Goal: Navigation & Orientation: Find specific page/section

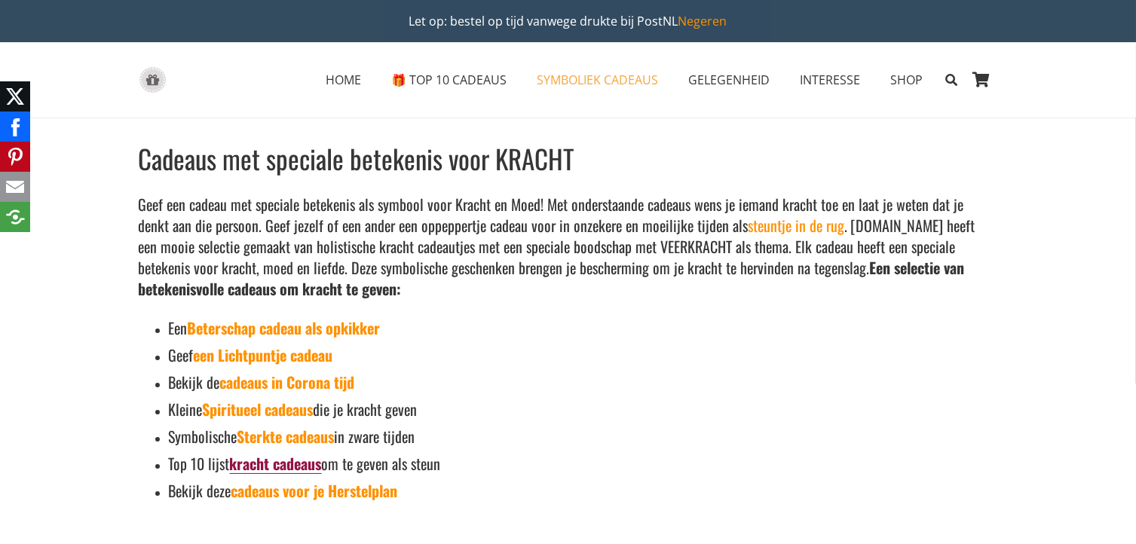
click at [317, 465] on link "kracht cadeaus" at bounding box center [276, 463] width 92 height 23
click at [250, 349] on link "een Lichtpuntje cadeau" at bounding box center [263, 355] width 139 height 23
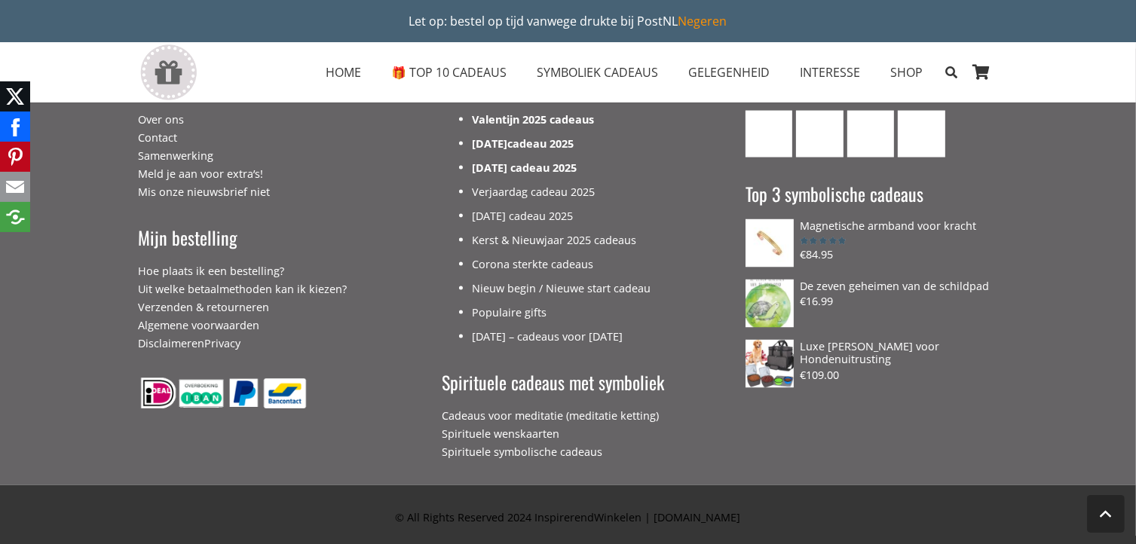
scroll to position [1885, 0]
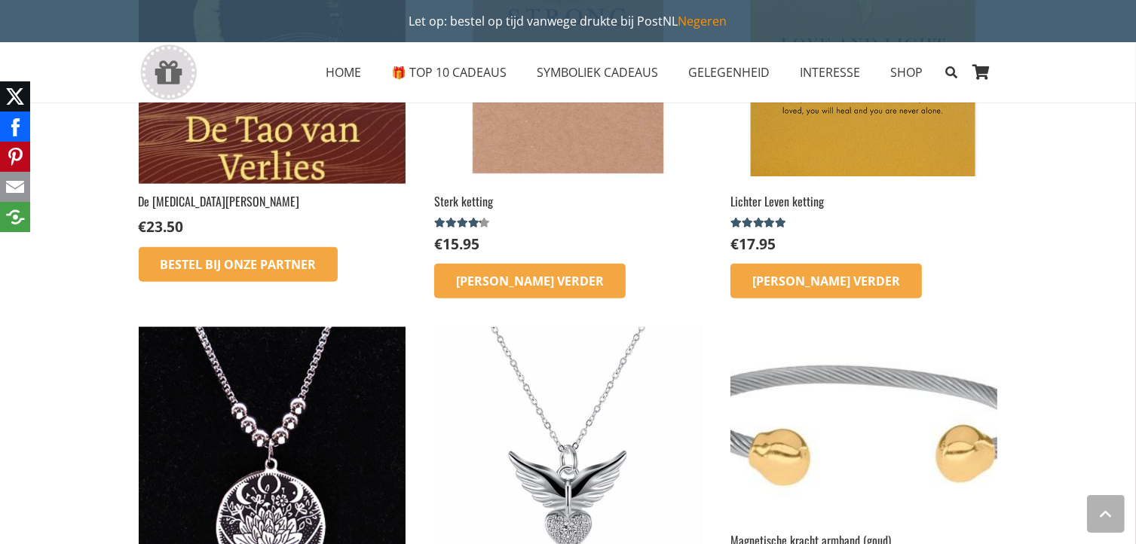
scroll to position [1432, 0]
